Goal: Information Seeking & Learning: Learn about a topic

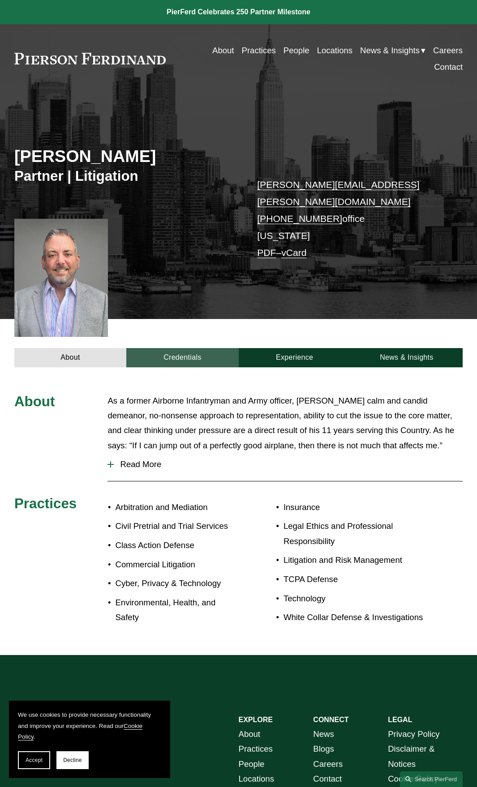
click at [201, 260] on link "Credentials" at bounding box center [182, 357] width 112 height 19
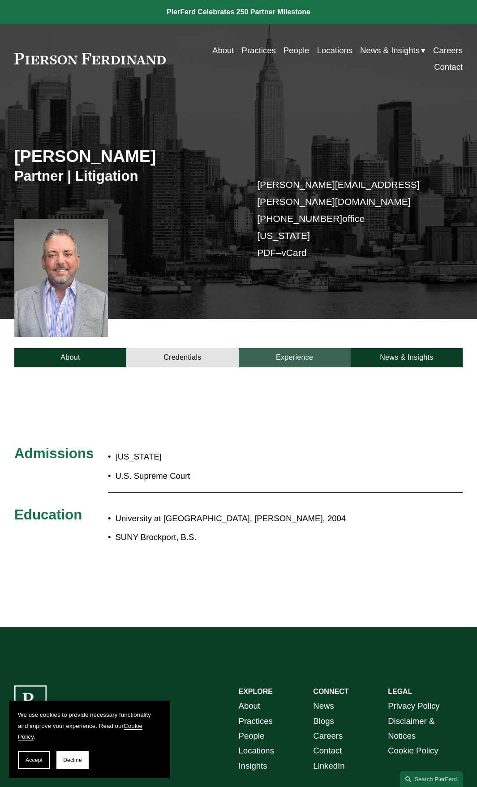
click at [257, 260] on link "Experience" at bounding box center [295, 357] width 112 height 19
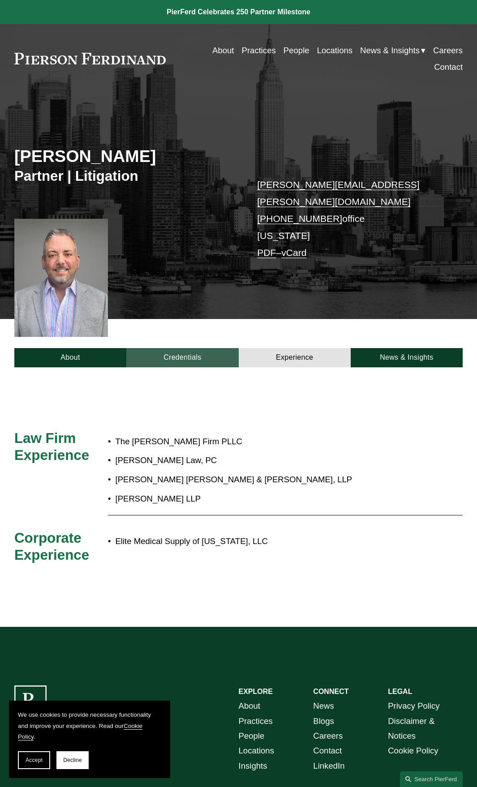
click at [197, 260] on link "Credentials" at bounding box center [182, 357] width 112 height 19
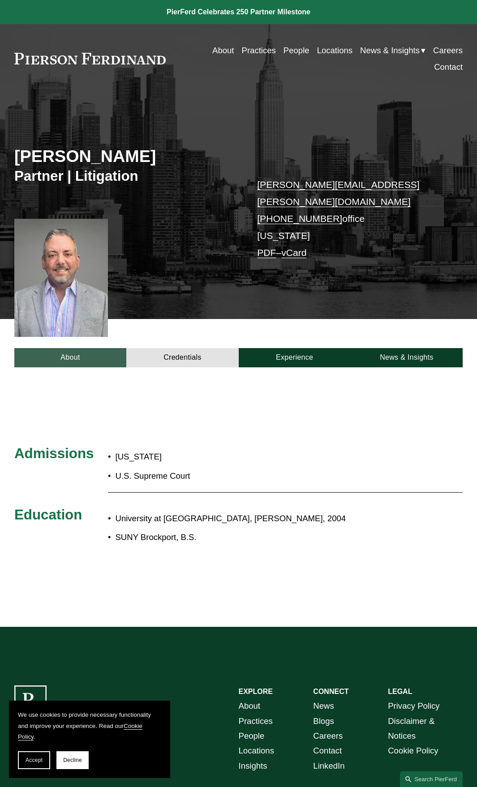
click at [76, 260] on link "About" at bounding box center [70, 357] width 112 height 19
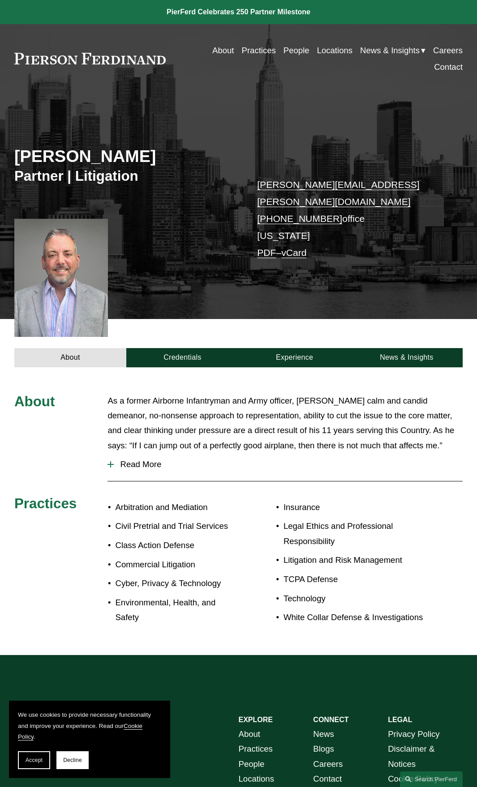
click at [111, 260] on div at bounding box center [110, 464] width 6 height 6
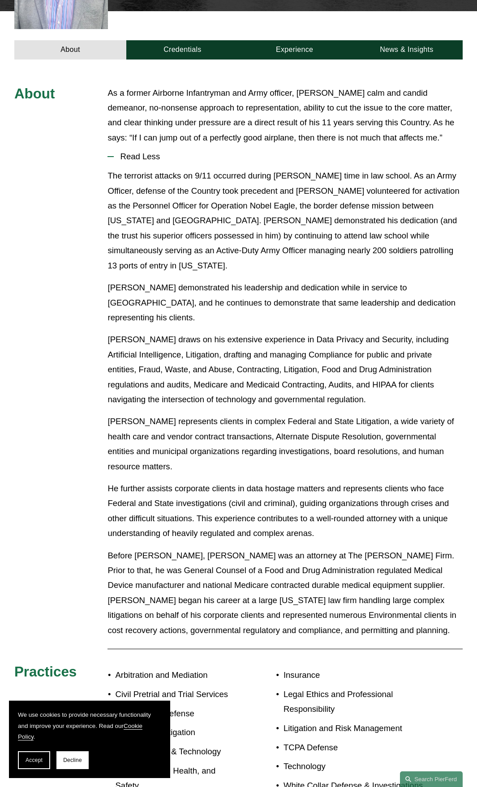
scroll to position [313, 0]
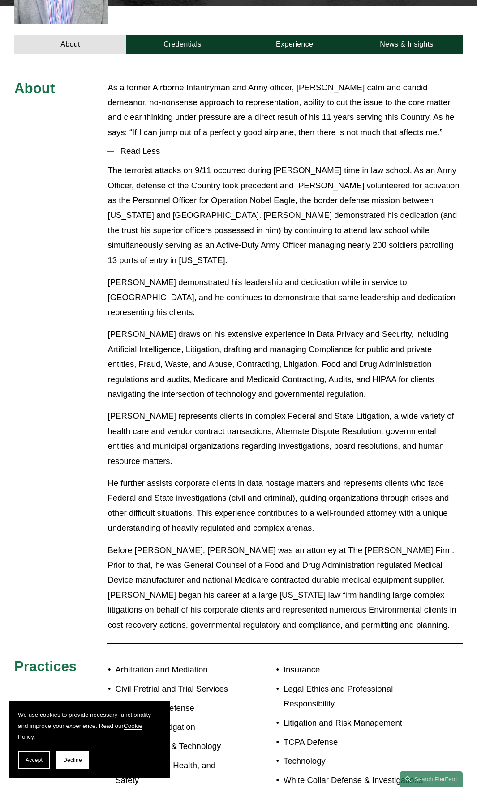
click at [107, 140] on button "Read Less" at bounding box center [284, 151] width 355 height 23
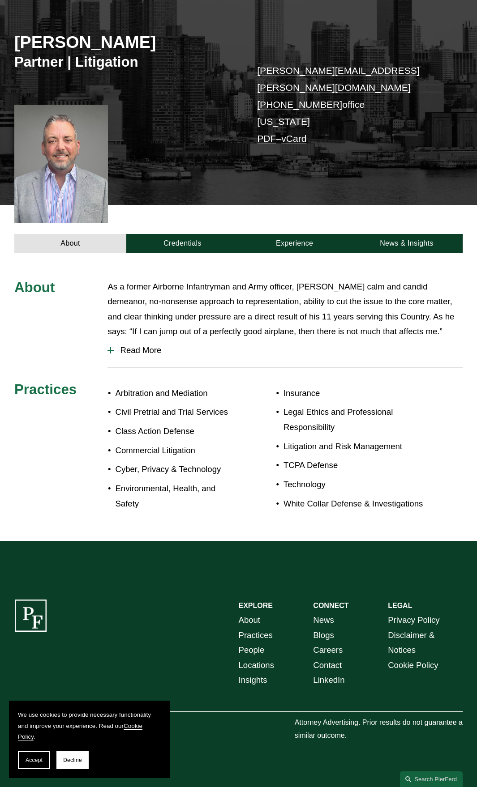
scroll to position [114, 0]
